Goal: Transaction & Acquisition: Book appointment/travel/reservation

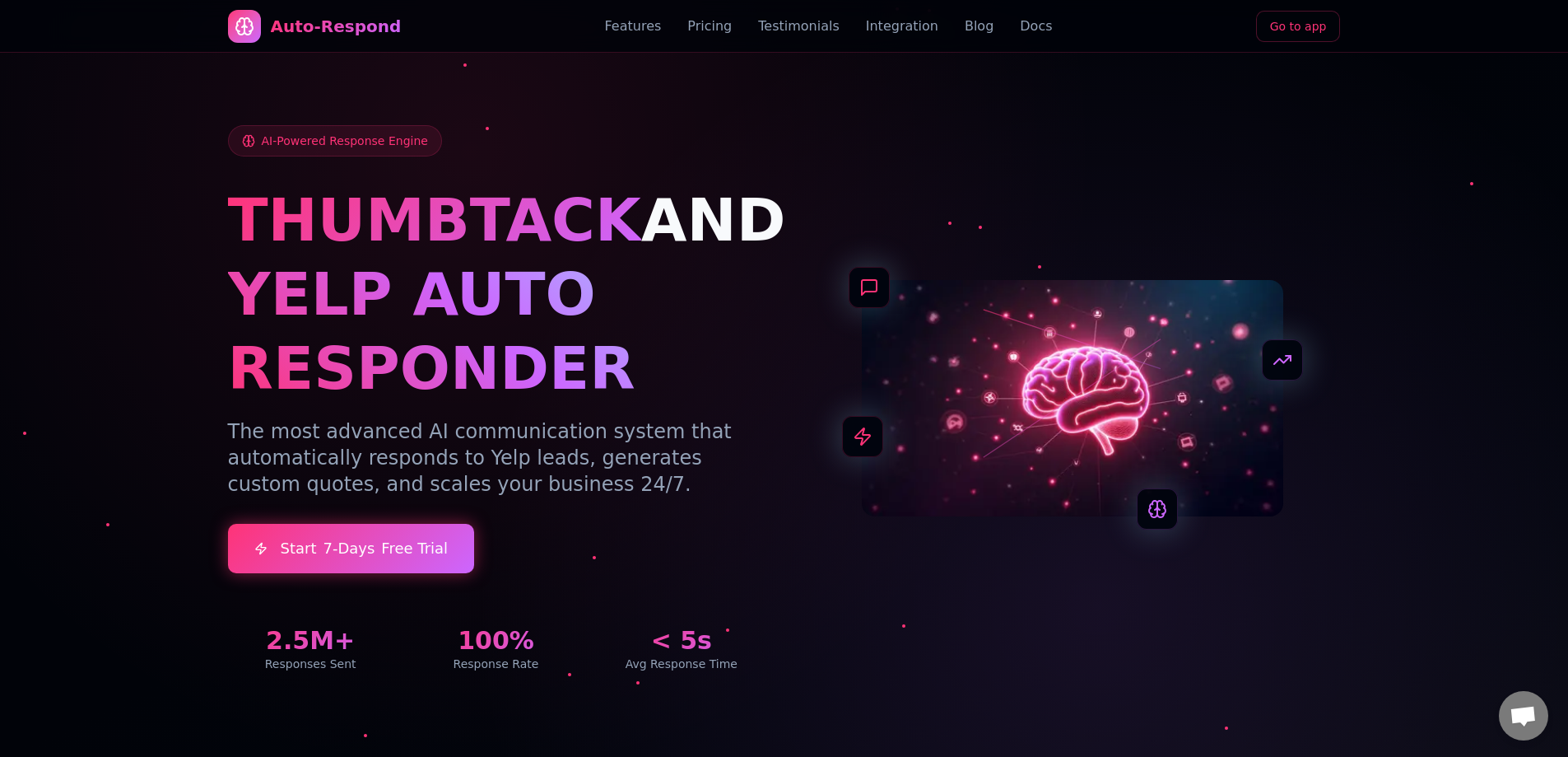
drag, startPoint x: 909, startPoint y: 315, endPoint x: 916, endPoint y: 22, distance: 293.1
click at [1300, 24] on link "Go to app" at bounding box center [1298, 27] width 85 height 32
click at [1145, 39] on link "Sign In" at bounding box center [1128, 27] width 68 height 32
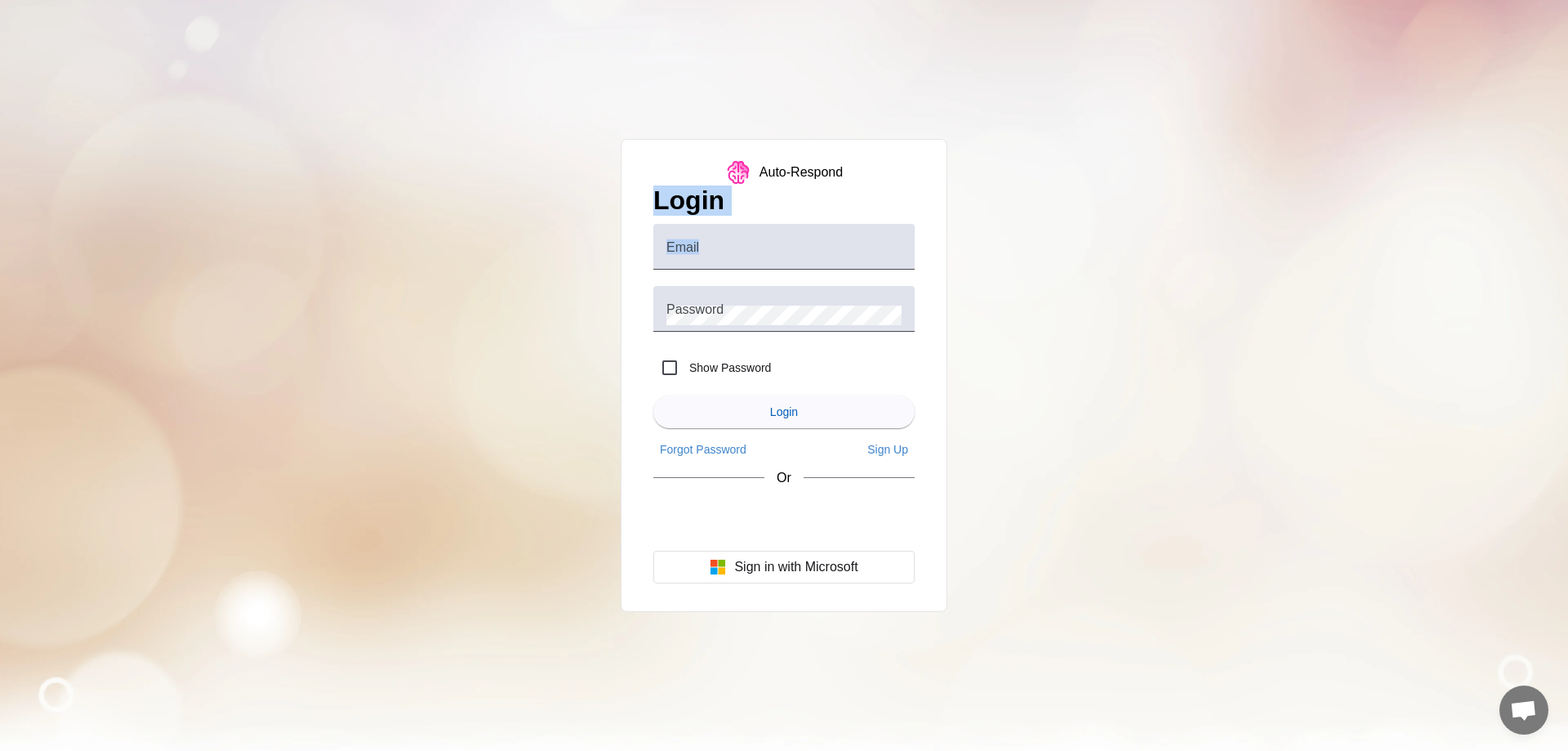
drag, startPoint x: 873, startPoint y: 77, endPoint x: 1173, endPoint y: 286, distance: 365.6
click at [1024, 258] on div "Auto-Respond Login Email Password Show Password Login Forgot Password Sign Up O…" at bounding box center [784, 376] width 1568 height 751
click at [1173, 286] on div "Auto-Respond Login Email Password Show Password Login Forgot Password Sign Up O…" at bounding box center [784, 376] width 1568 height 751
click at [521, 140] on div "Auto-Respond Login Email Password Show Password Login Forgot Password Sign Up O…" at bounding box center [784, 376] width 1568 height 751
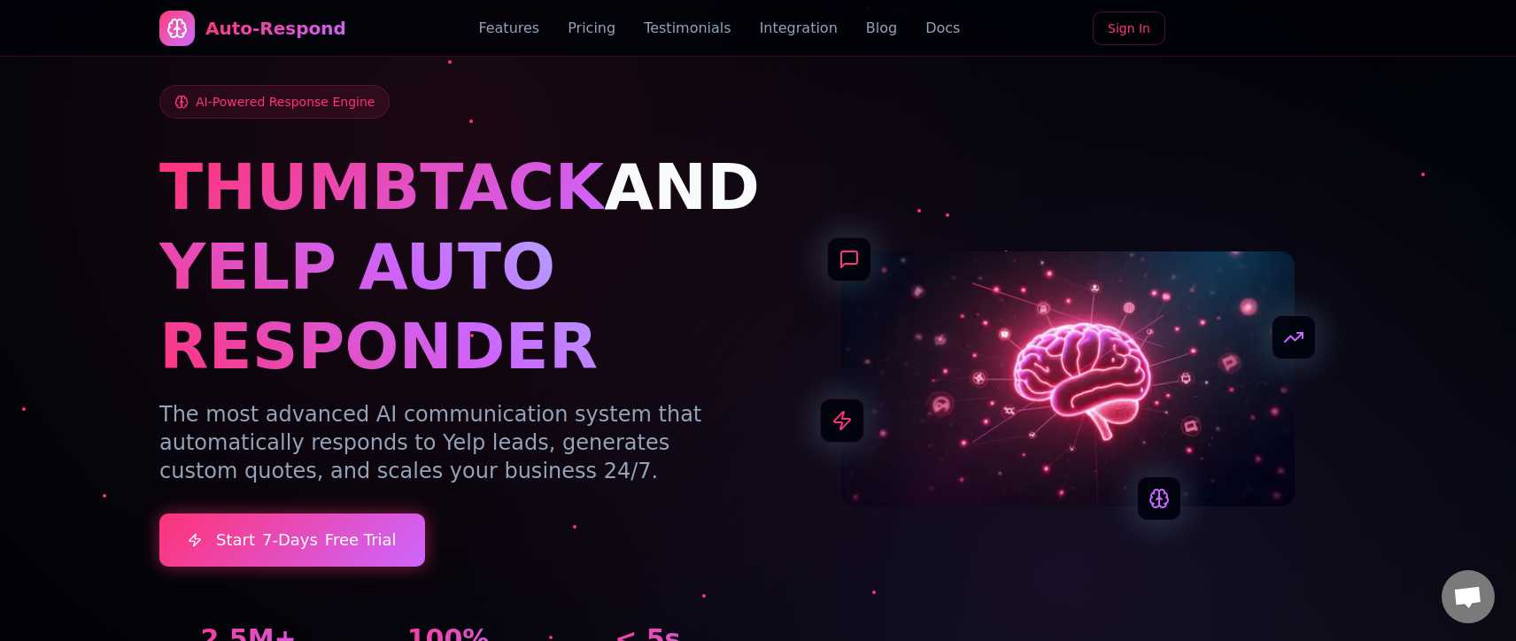
click at [925, 20] on link "Docs" at bounding box center [942, 28] width 35 height 21
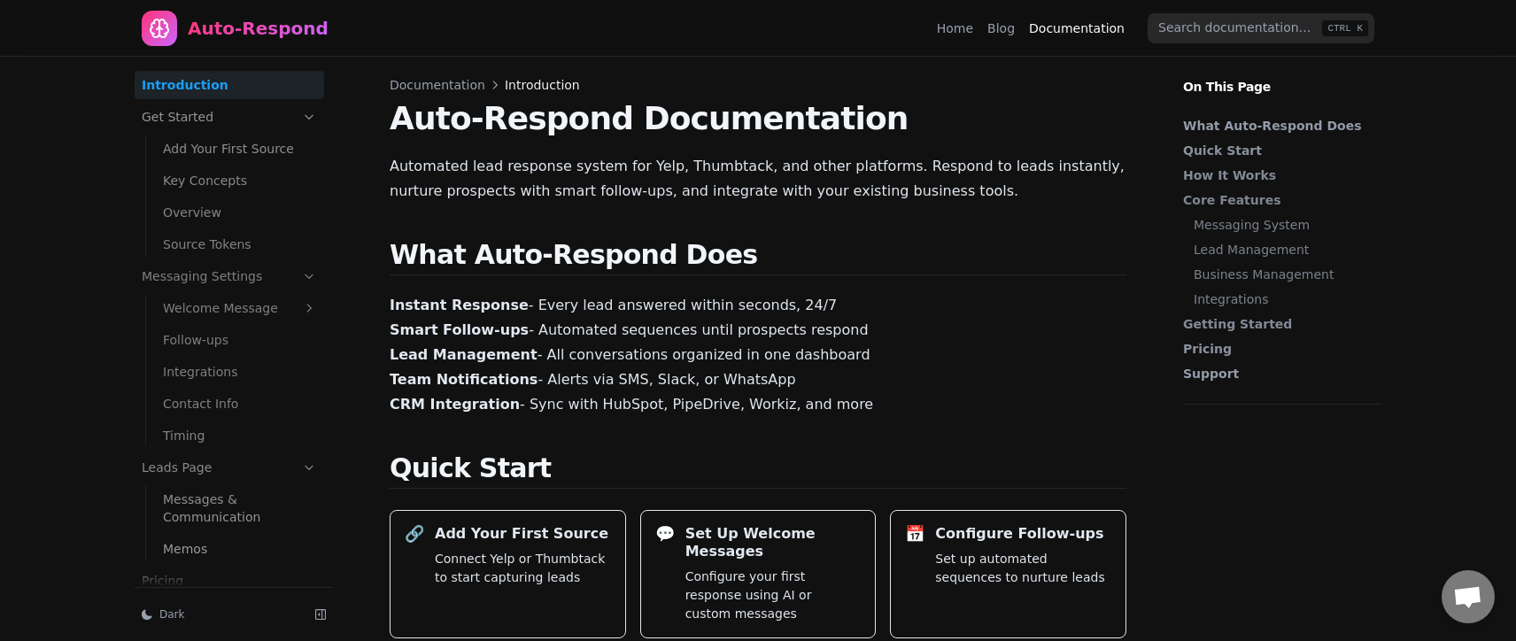
click at [1005, 28] on link "Blog" at bounding box center [1000, 28] width 27 height 18
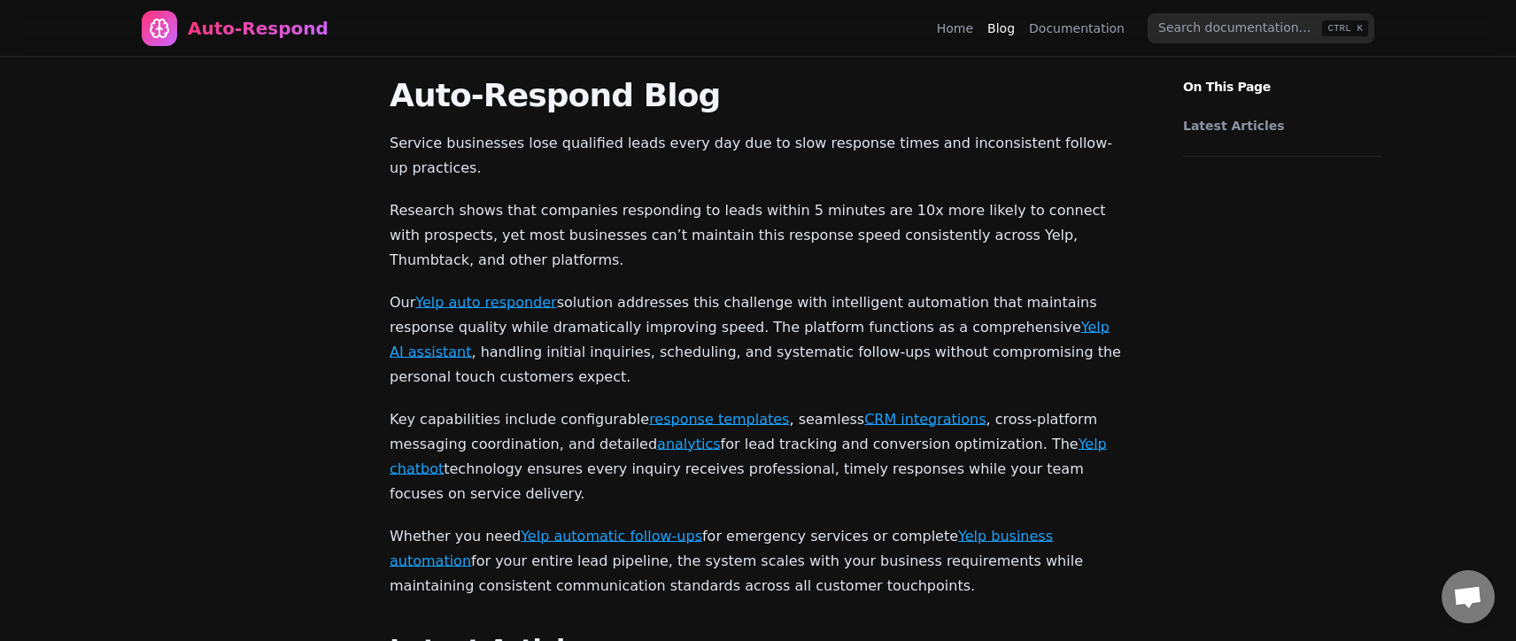
click at [623, 198] on p "Research shows that companies responding to leads within 5 minutes are 10x more…" at bounding box center [758, 235] width 737 height 74
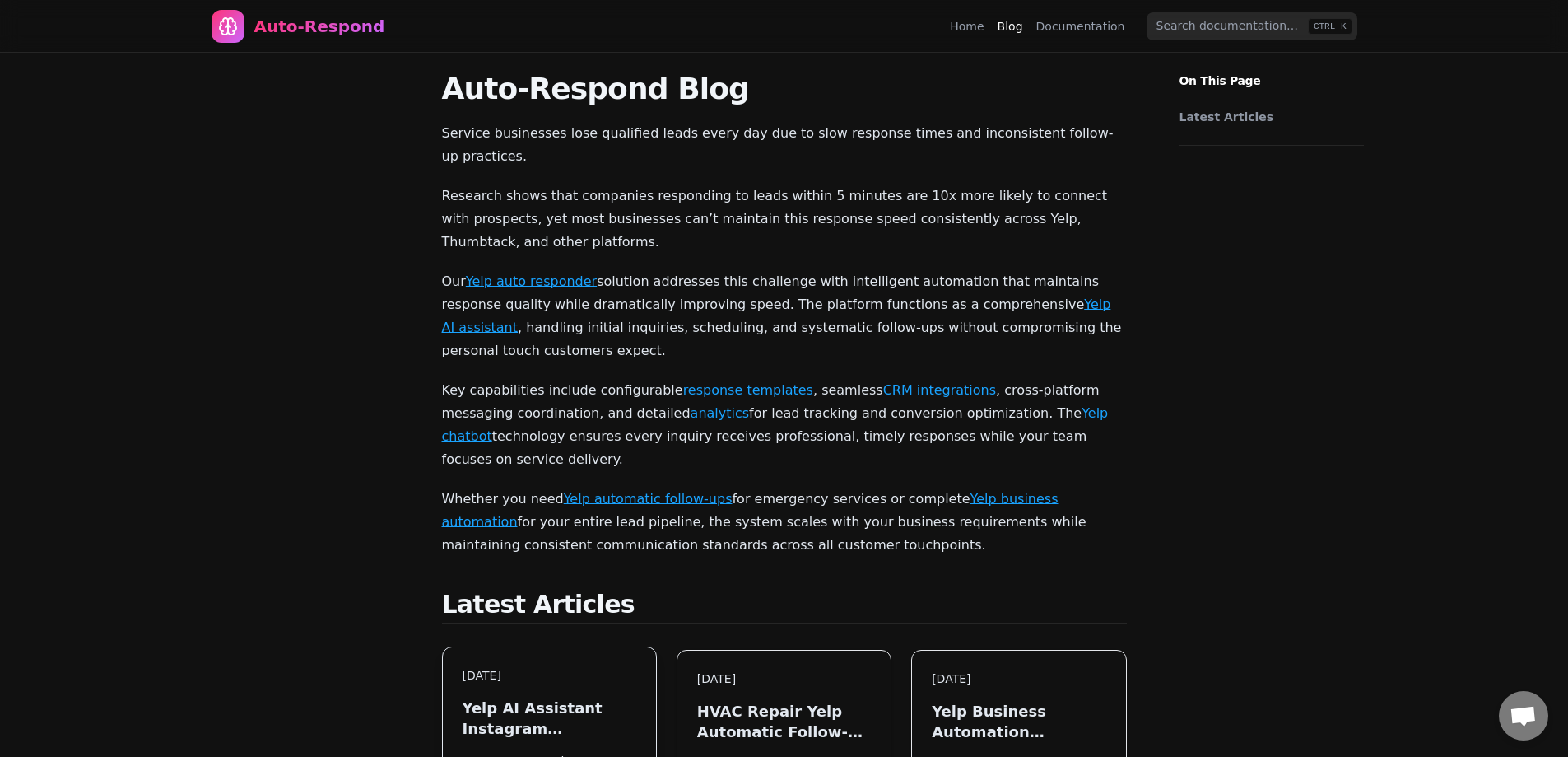
click at [543, 595] on h3 "Yelp AI Assistant Instagram Integration: Visual AI Lead Management" at bounding box center [549, 718] width 174 height 41
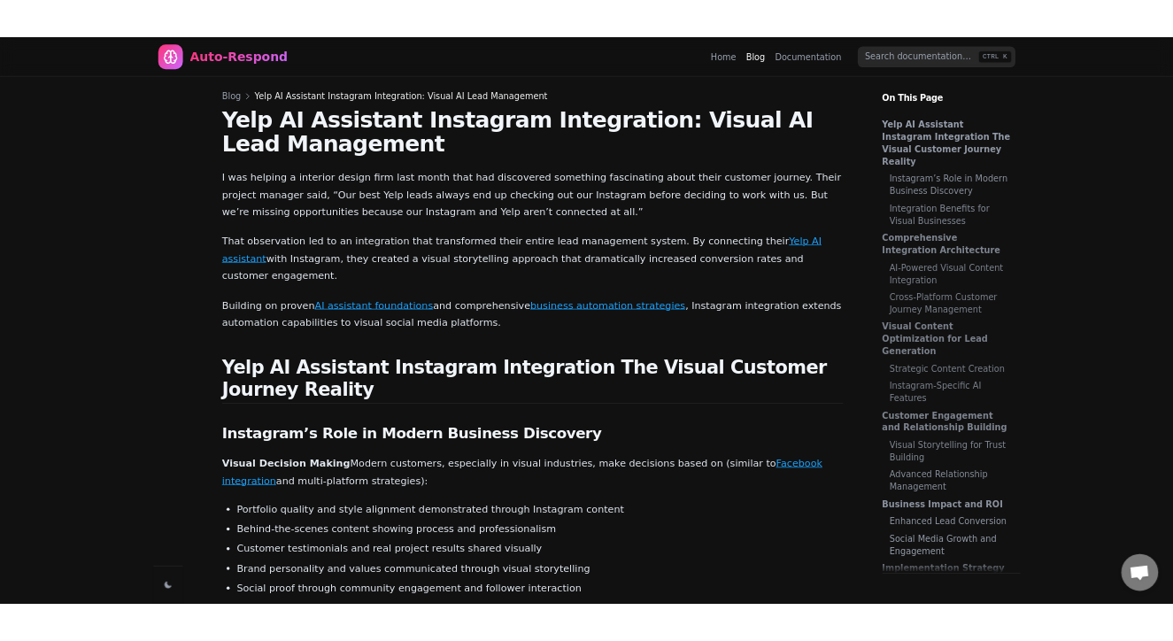
scroll to position [11650, 0]
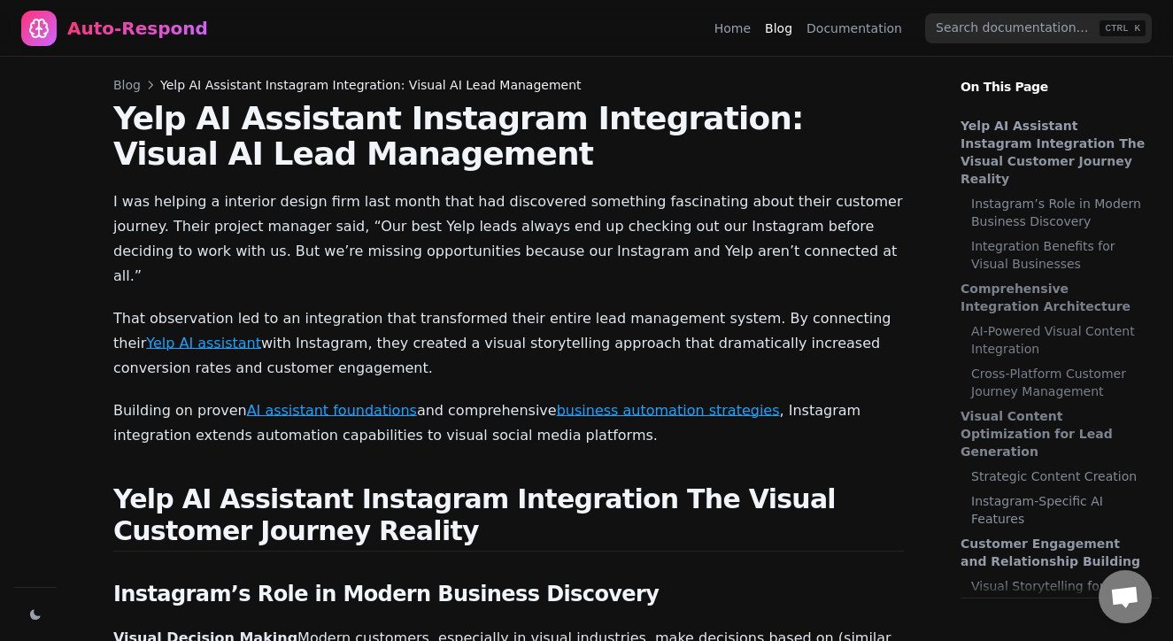
click at [734, 21] on link "Home" at bounding box center [732, 28] width 36 height 18
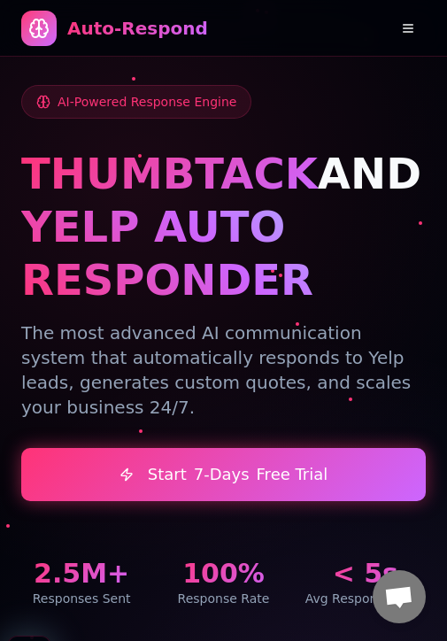
click at [421, 27] on button at bounding box center [407, 28] width 35 height 35
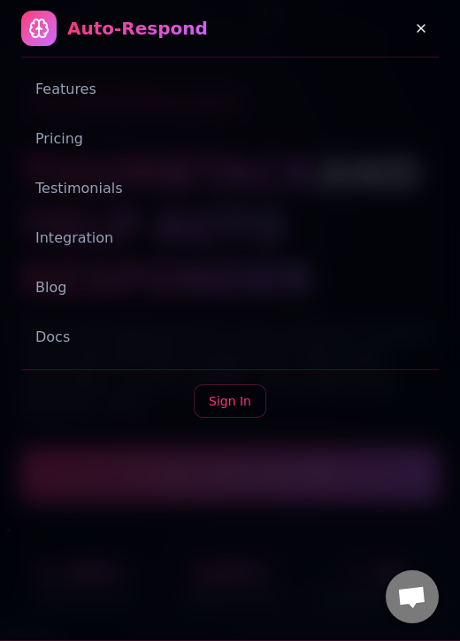
click at [419, 29] on button at bounding box center [421, 28] width 35 height 35
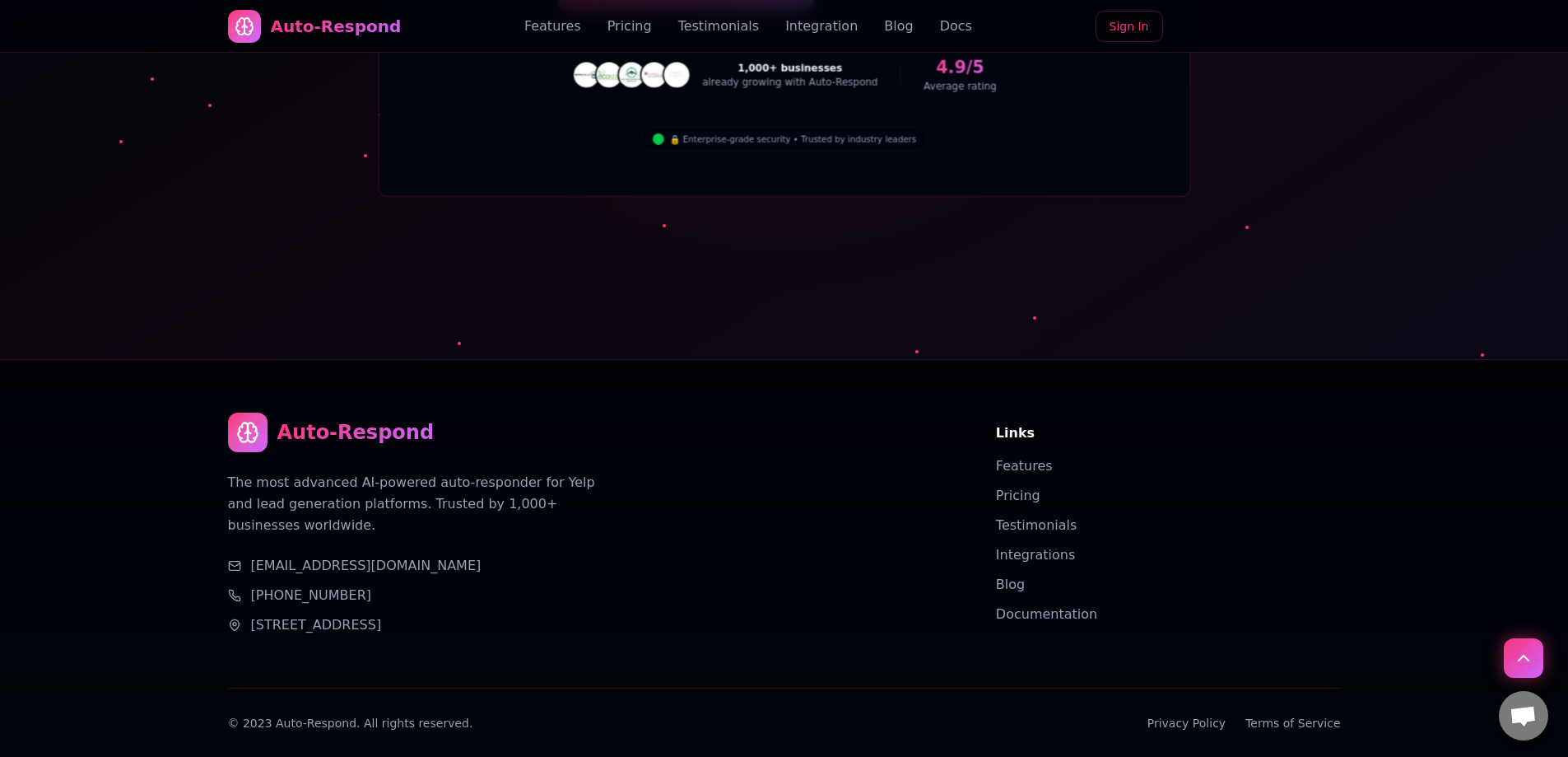
drag, startPoint x: 529, startPoint y: 179, endPoint x: 525, endPoint y: 593, distance: 414.0
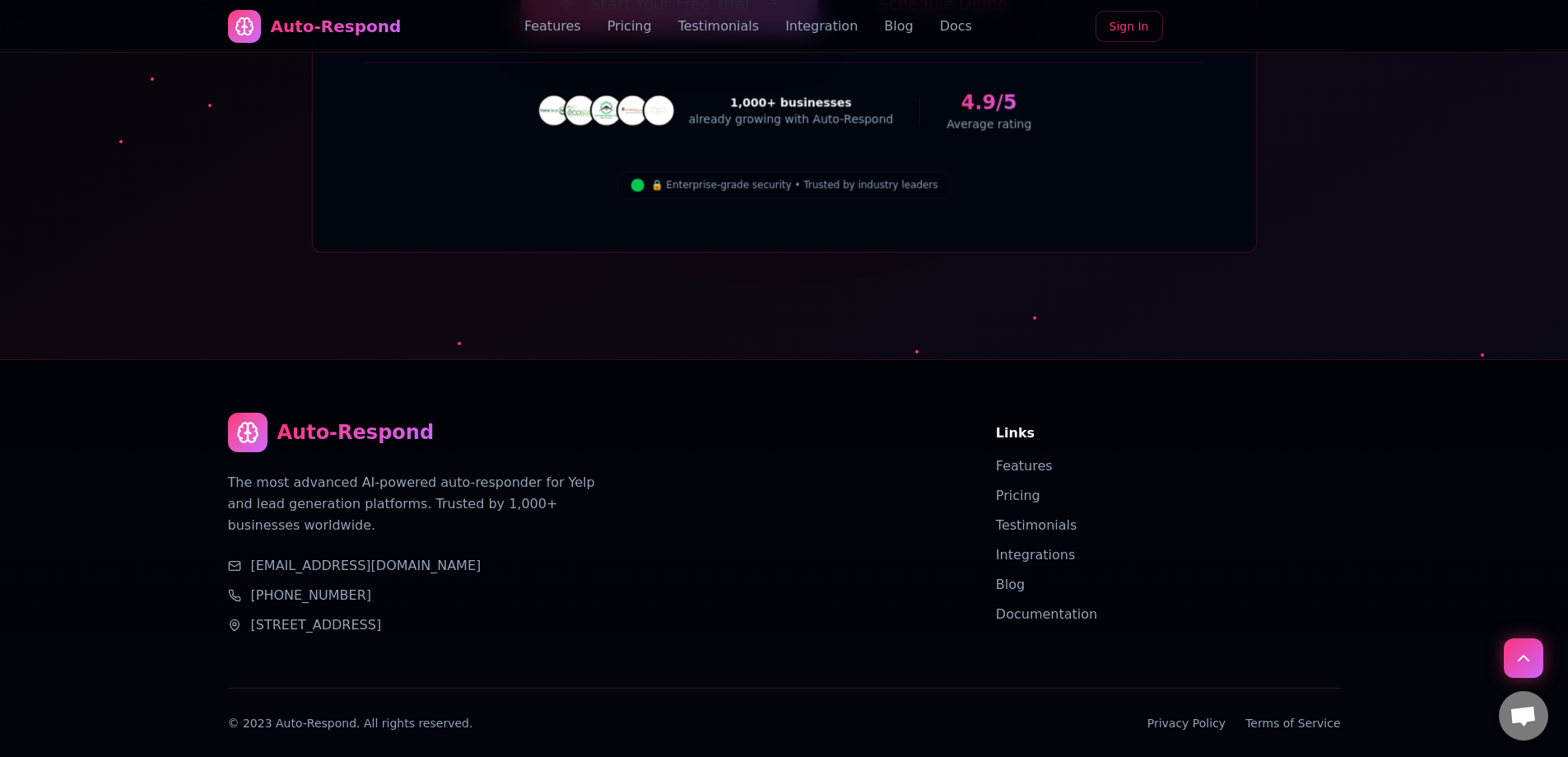
scroll to position [6170, 0]
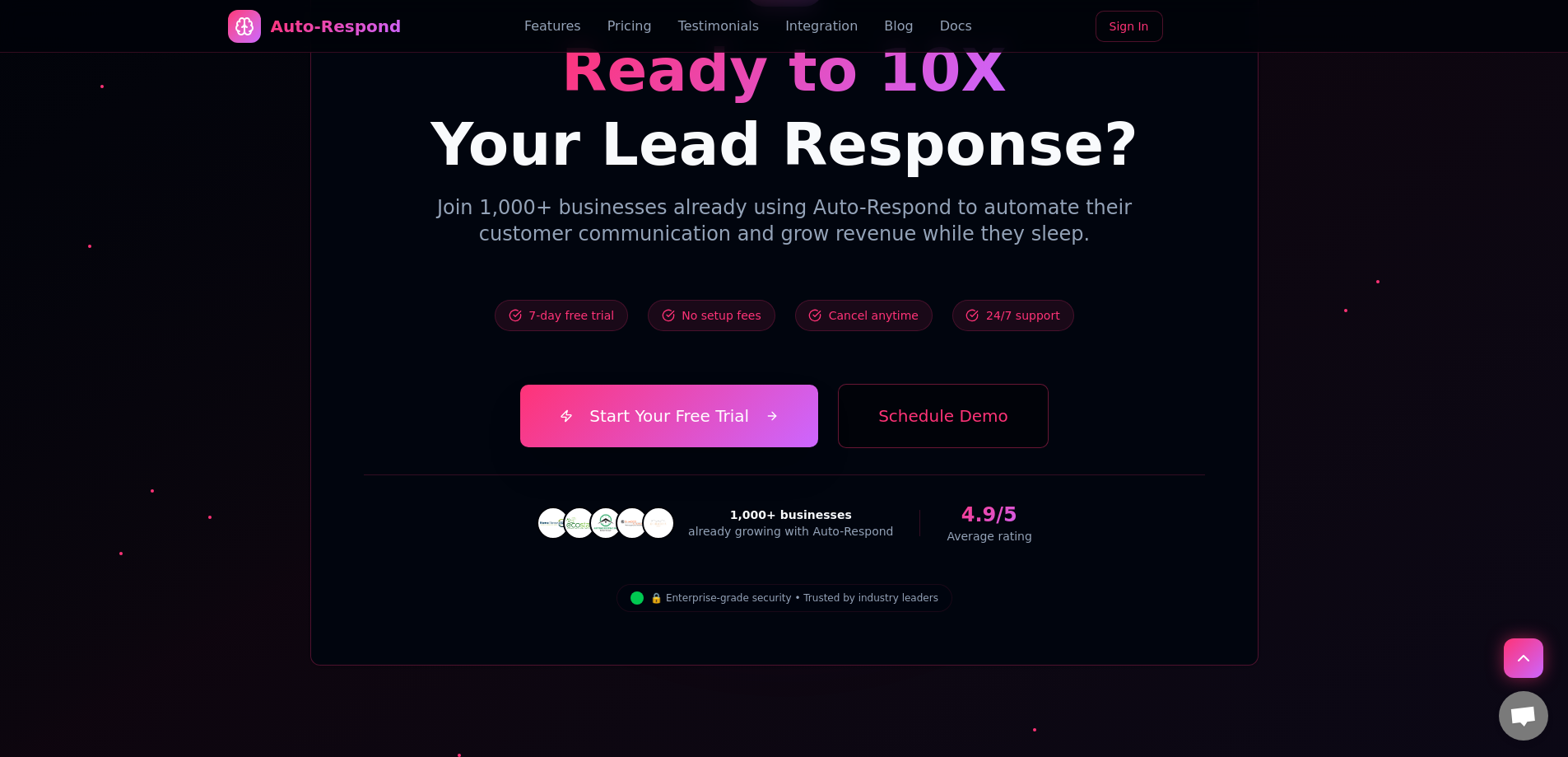
click at [912, 384] on button "Schedule Demo" at bounding box center [942, 416] width 211 height 64
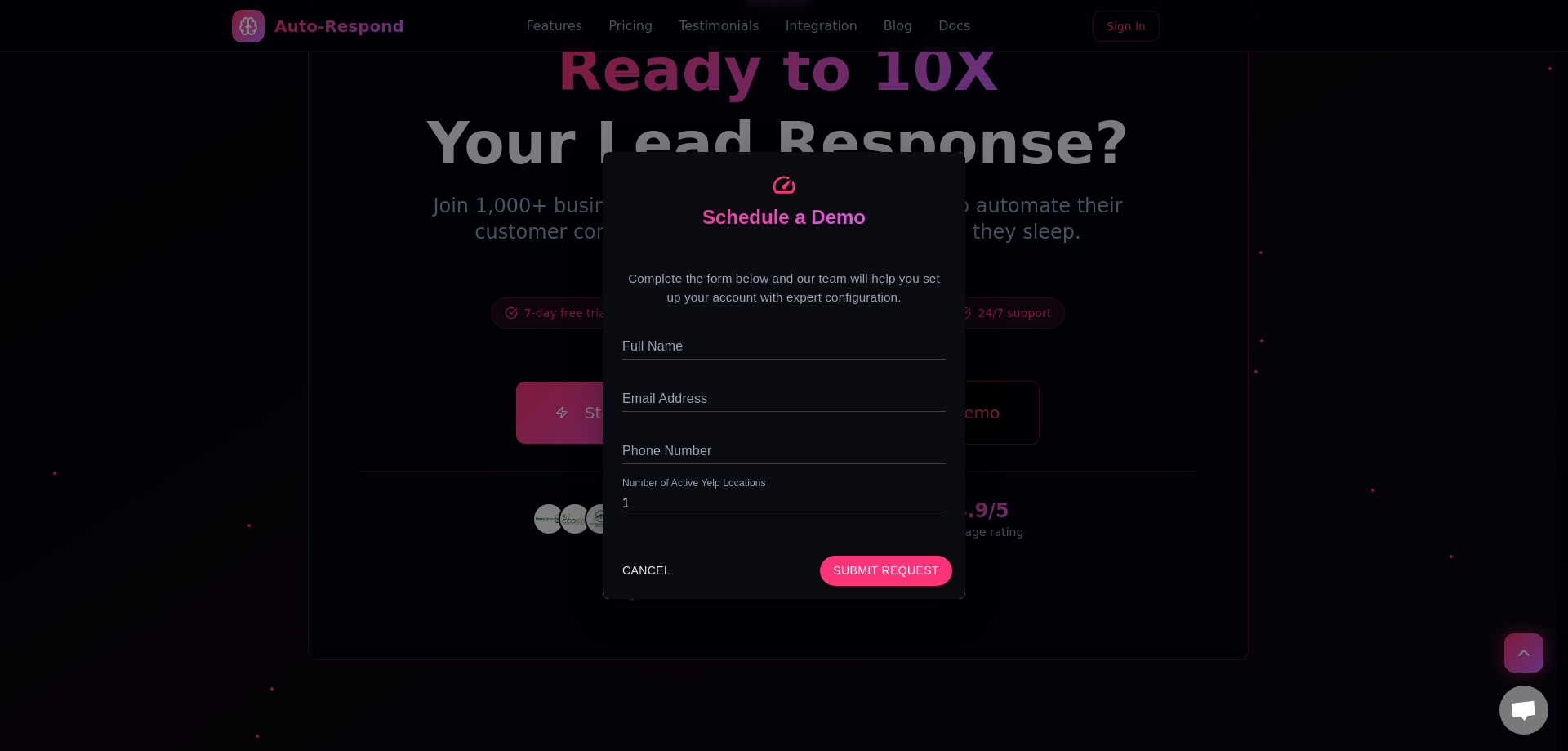
click at [529, 545] on div "Schedule a Demo Complete the form below and our team will help you set up your …" at bounding box center [784, 376] width 1568 height 751
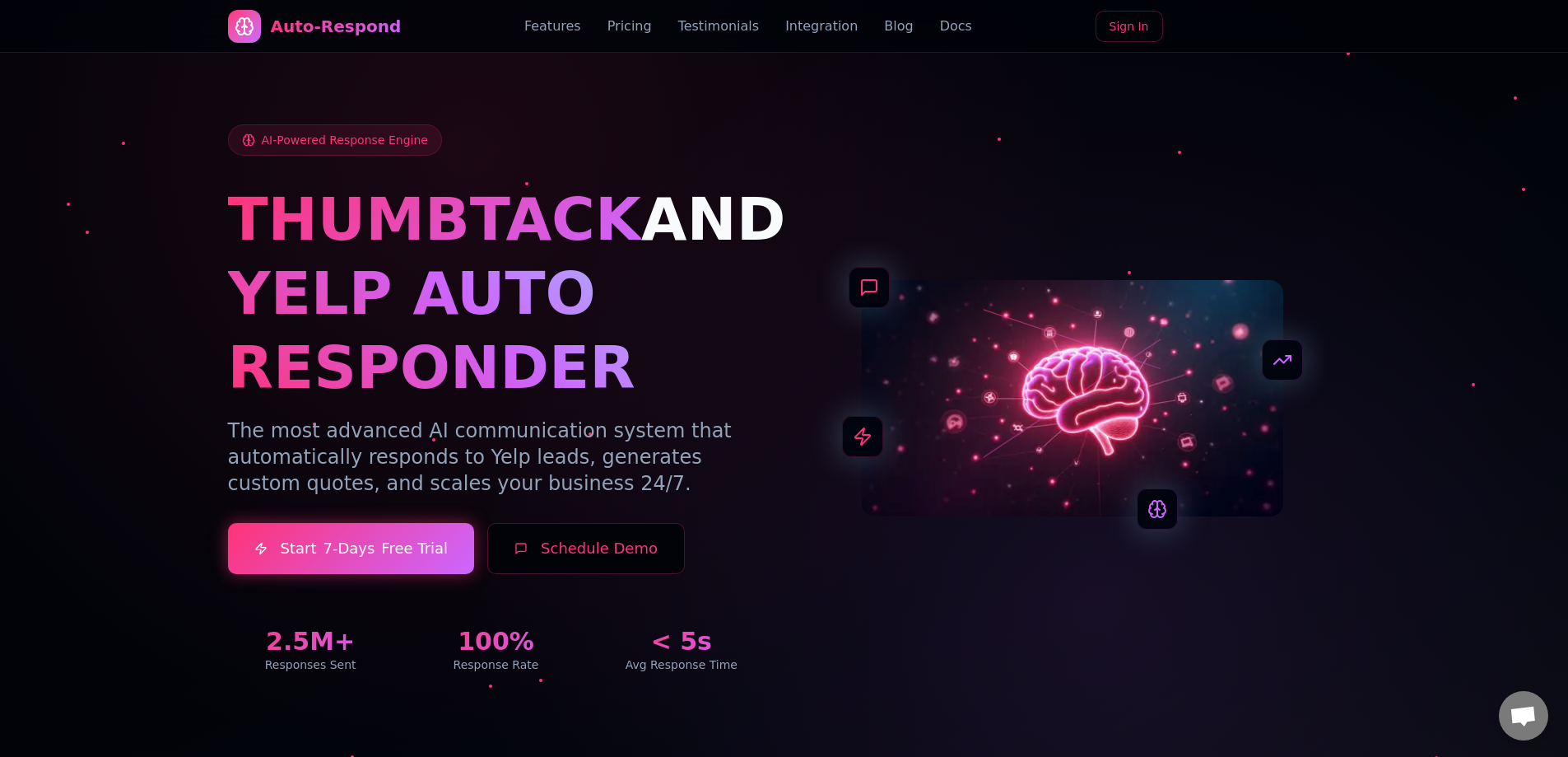
drag, startPoint x: 405, startPoint y: 737, endPoint x: 497, endPoint y: 114, distance: 629.8
click at [553, 547] on button "Schedule Demo" at bounding box center [586, 548] width 197 height 51
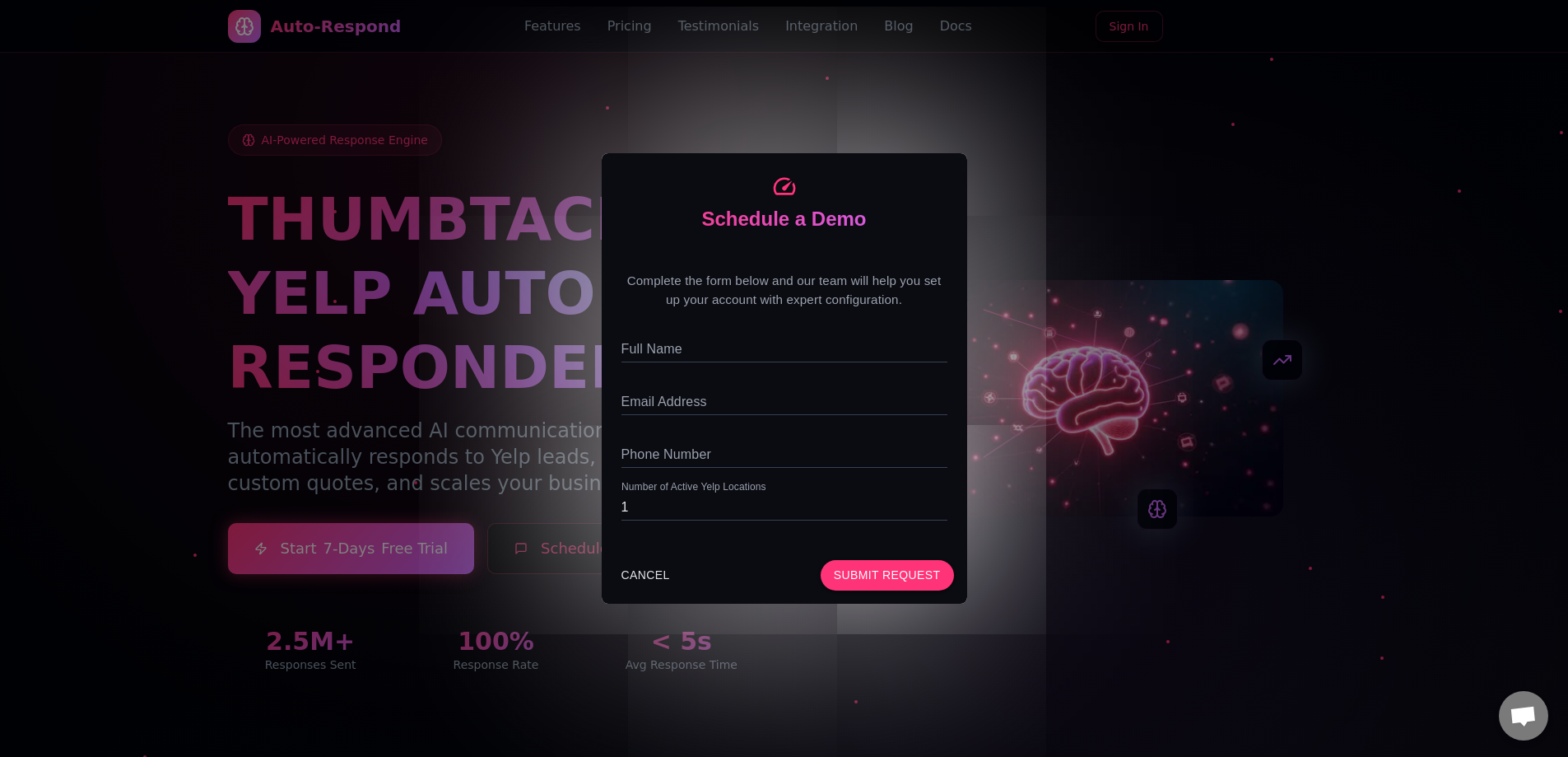
click at [464, 449] on div "Schedule a Demo Complete the form below and our team will help you set up your …" at bounding box center [784, 378] width 1568 height 757
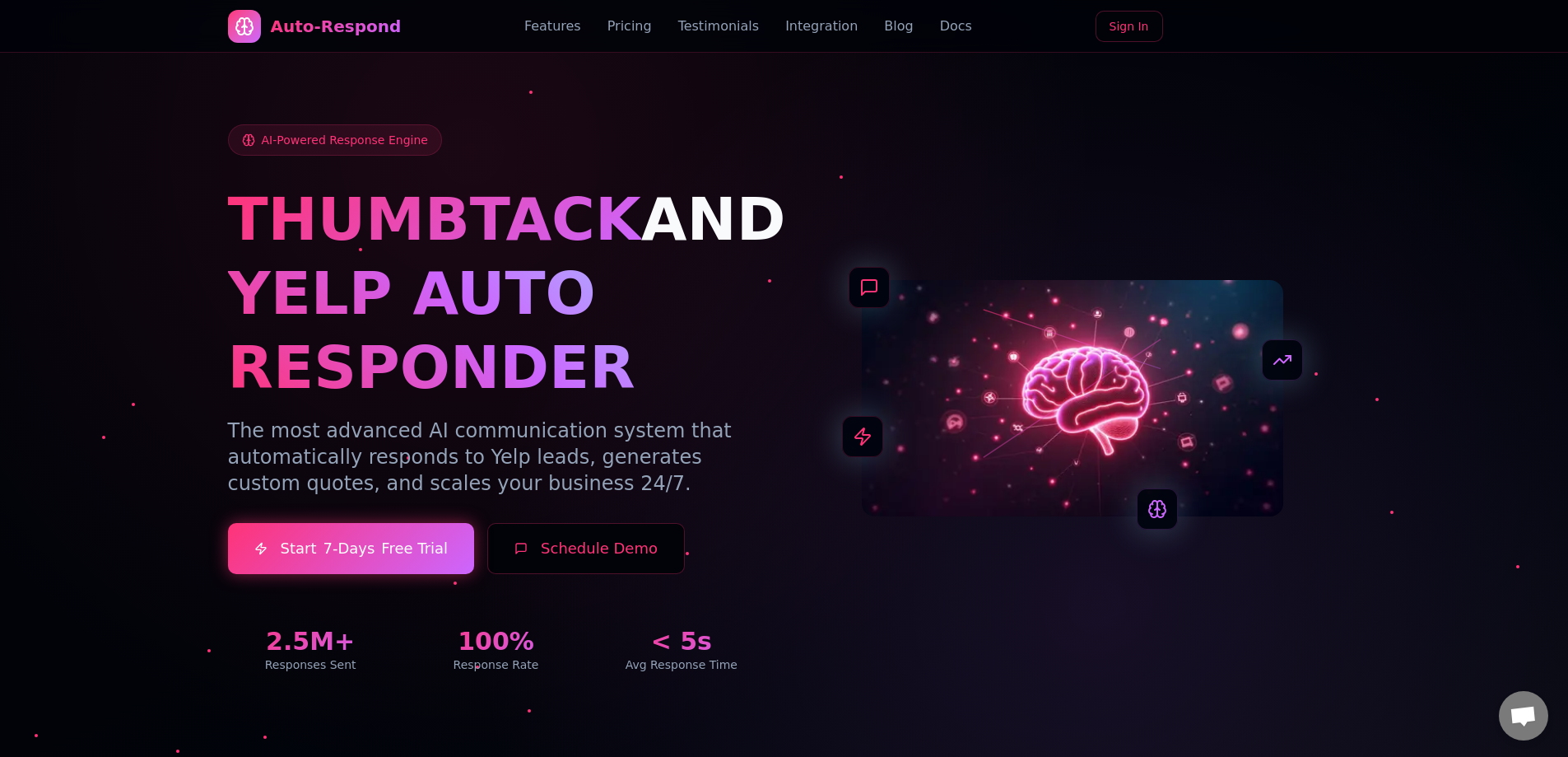
click at [575, 538] on button "Schedule Demo" at bounding box center [586, 548] width 197 height 51
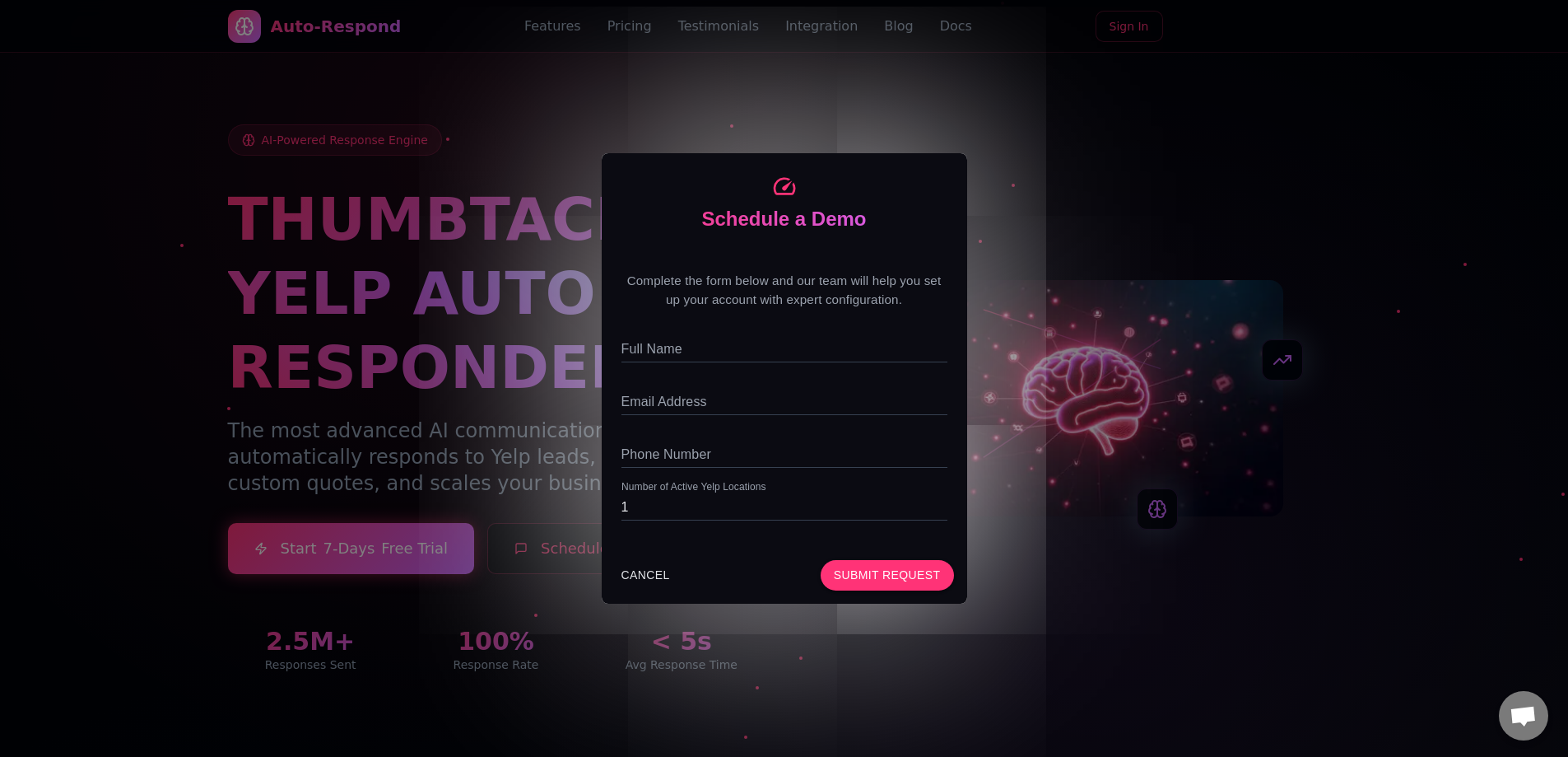
click at [453, 366] on div "Schedule a Demo Complete the form below and our team will help you set up your …" at bounding box center [784, 378] width 1568 height 757
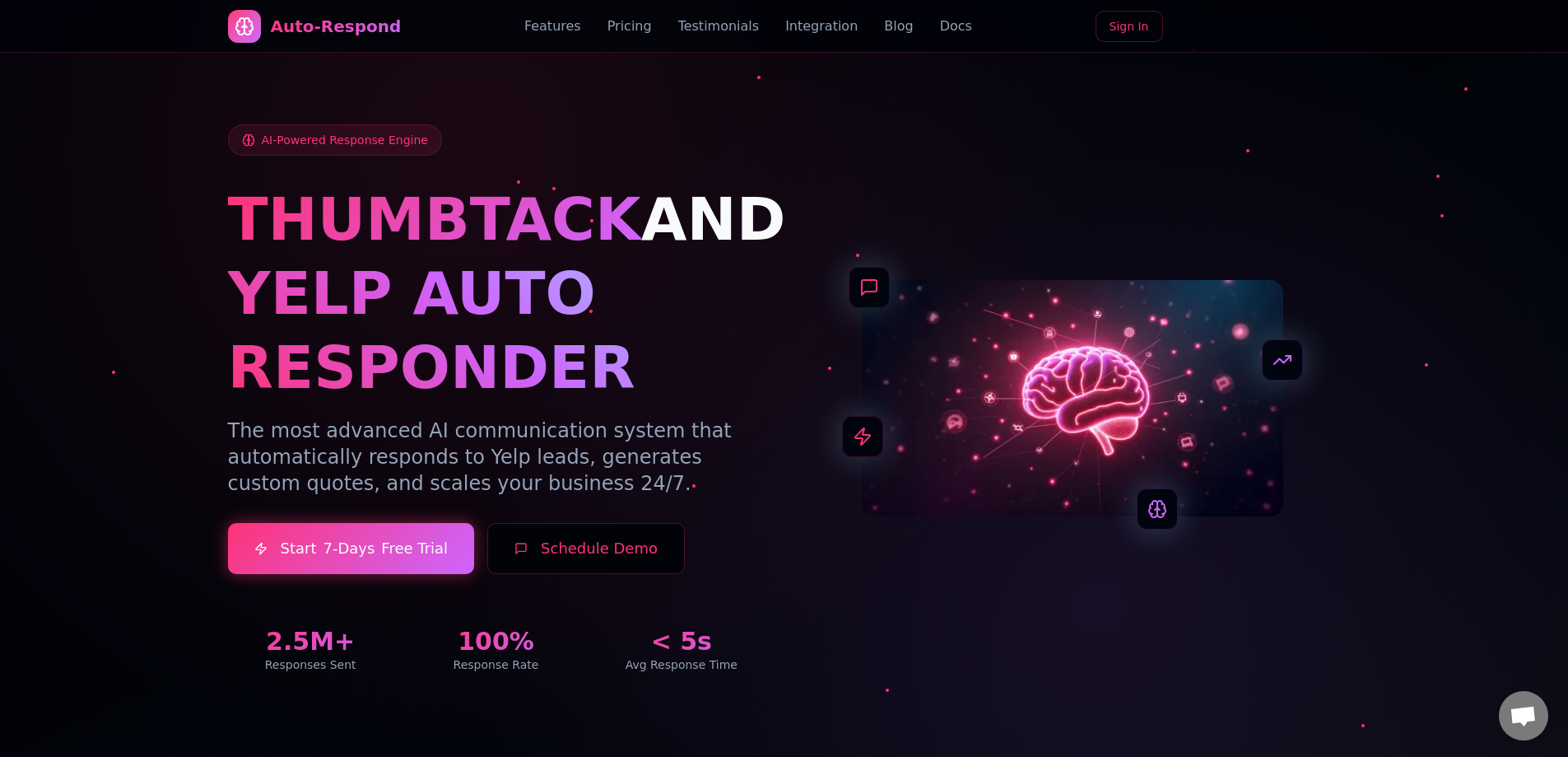
drag, startPoint x: 546, startPoint y: 527, endPoint x: 571, endPoint y: 560, distance: 41.4
click at [571, 560] on button "Schedule Demo" at bounding box center [586, 548] width 197 height 51
